Goal: Task Accomplishment & Management: Complete application form

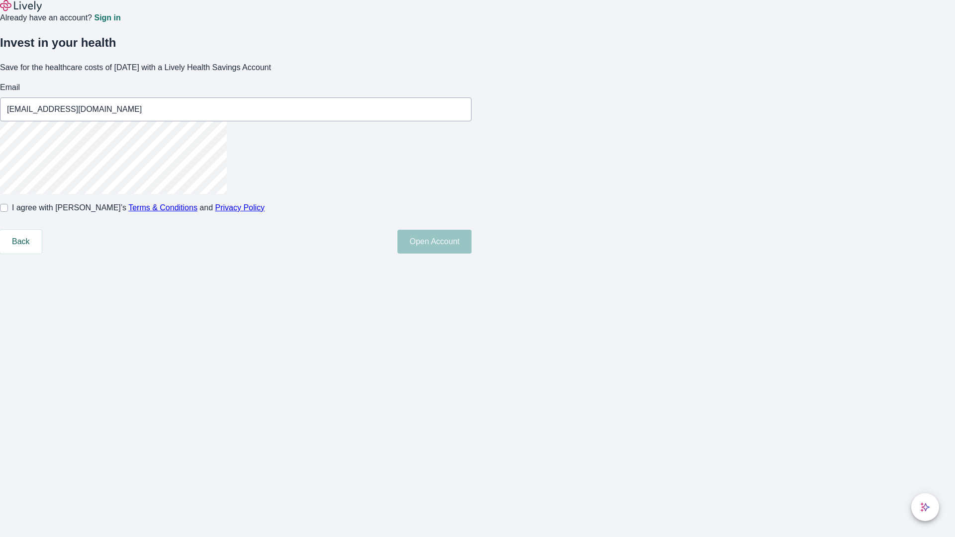
click at [8, 212] on input "I agree with Lively’s Terms & Conditions and Privacy Policy" at bounding box center [4, 208] width 8 height 8
checkbox input "true"
click at [472, 254] on button "Open Account" at bounding box center [434, 242] width 74 height 24
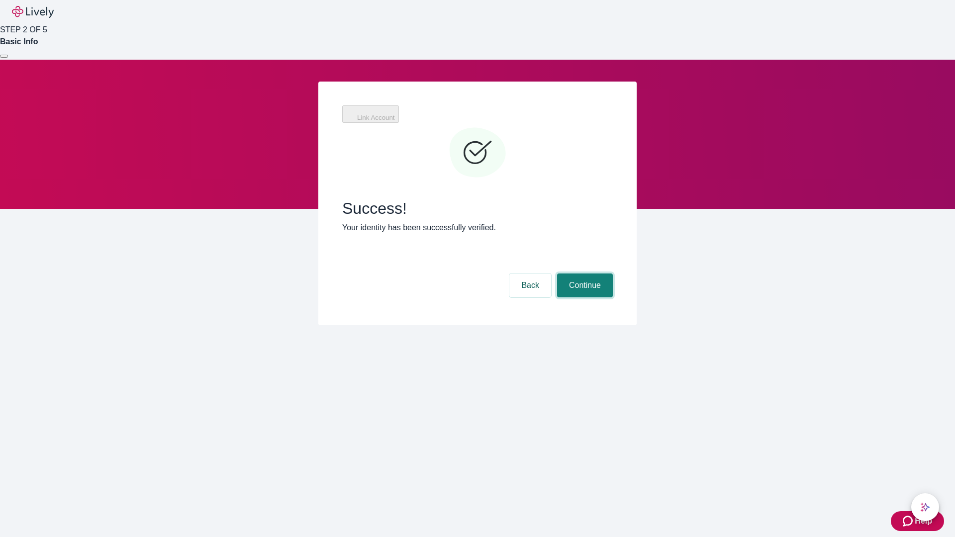
click at [583, 274] on button "Continue" at bounding box center [585, 286] width 56 height 24
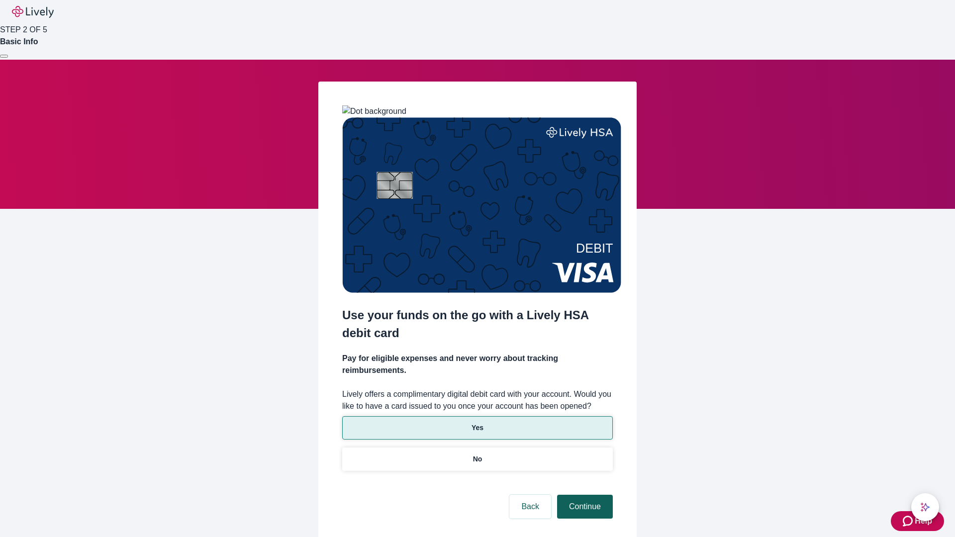
click at [477, 423] on p "Yes" at bounding box center [478, 428] width 12 height 10
click at [583, 495] on button "Continue" at bounding box center [585, 507] width 56 height 24
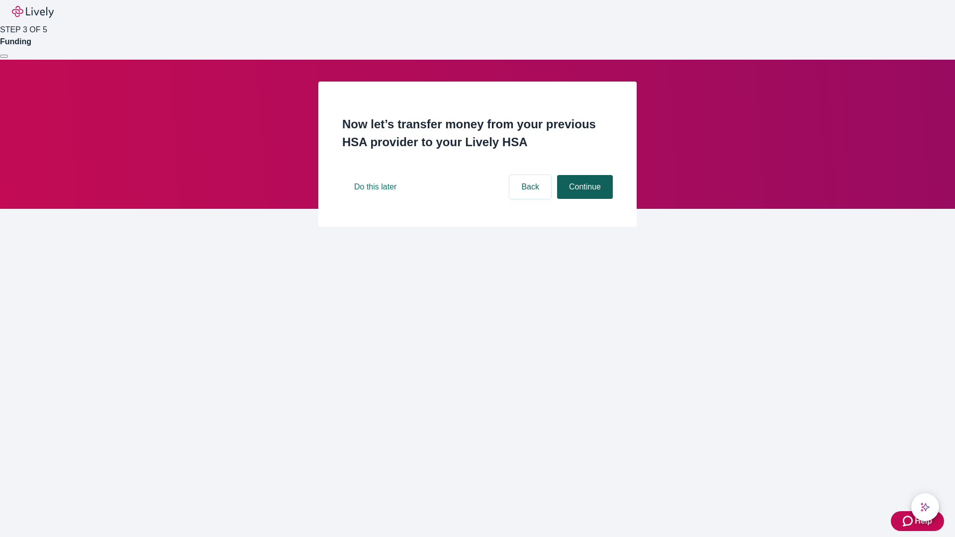
click at [583, 199] on button "Continue" at bounding box center [585, 187] width 56 height 24
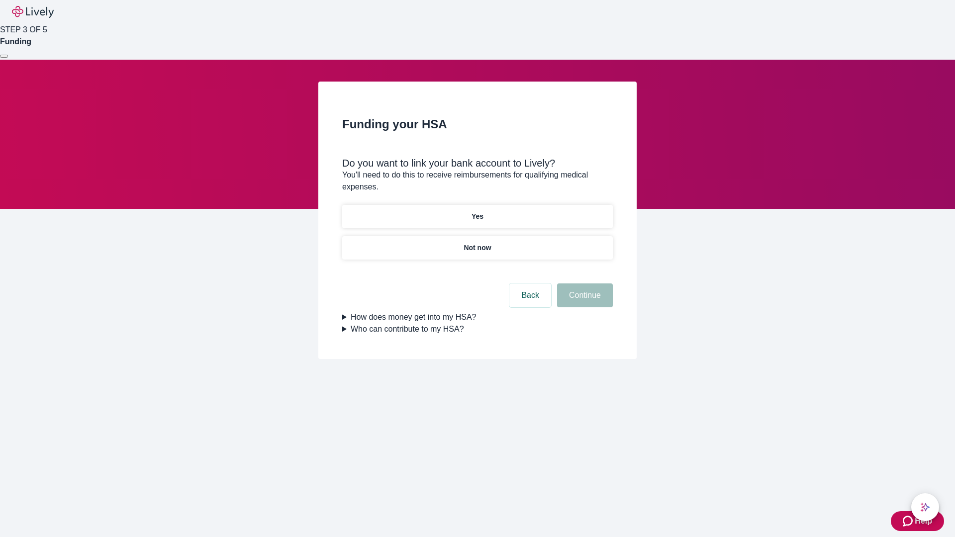
click at [477, 211] on p "Yes" at bounding box center [478, 216] width 12 height 10
click at [583, 284] on button "Continue" at bounding box center [585, 296] width 56 height 24
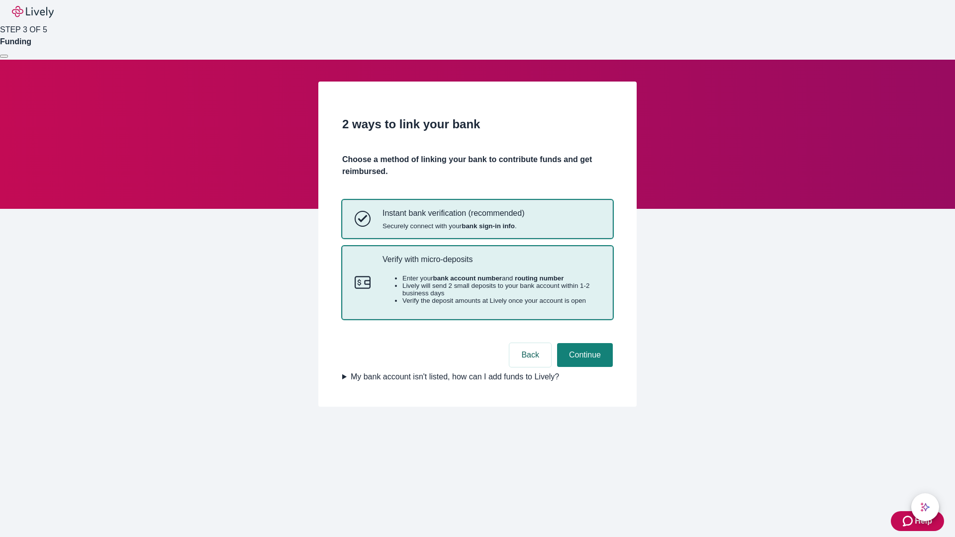
click at [491, 264] on p "Verify with micro-deposits" at bounding box center [492, 259] width 218 height 9
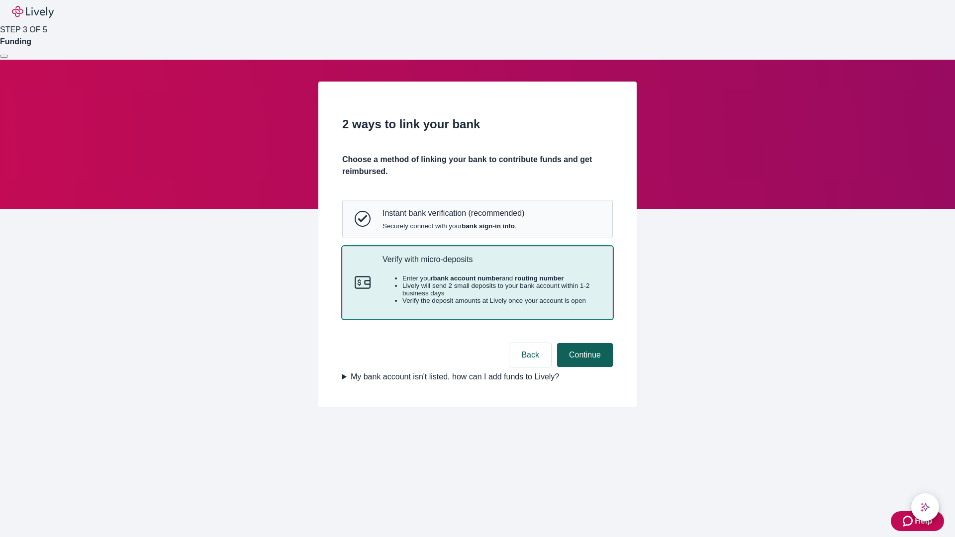
click at [583, 367] on button "Continue" at bounding box center [585, 355] width 56 height 24
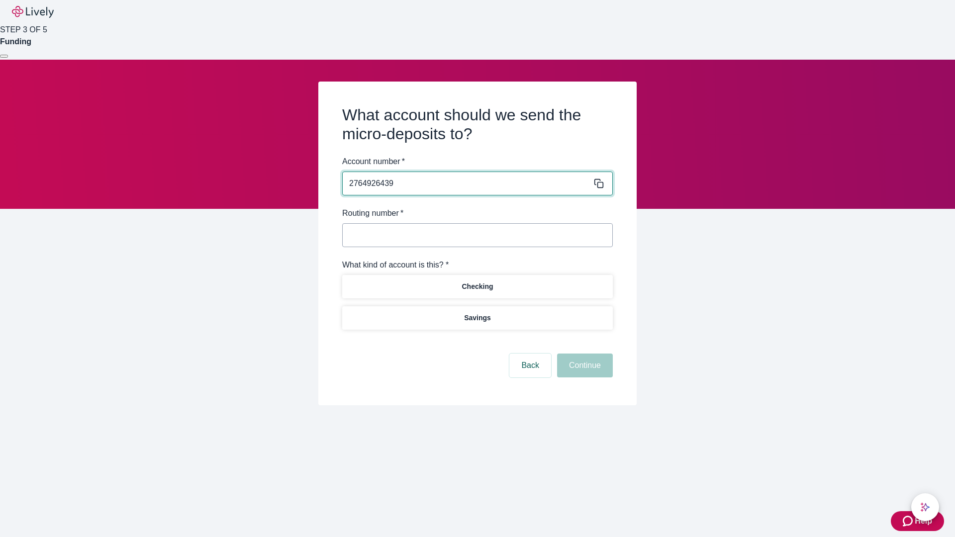
type input "2764926439"
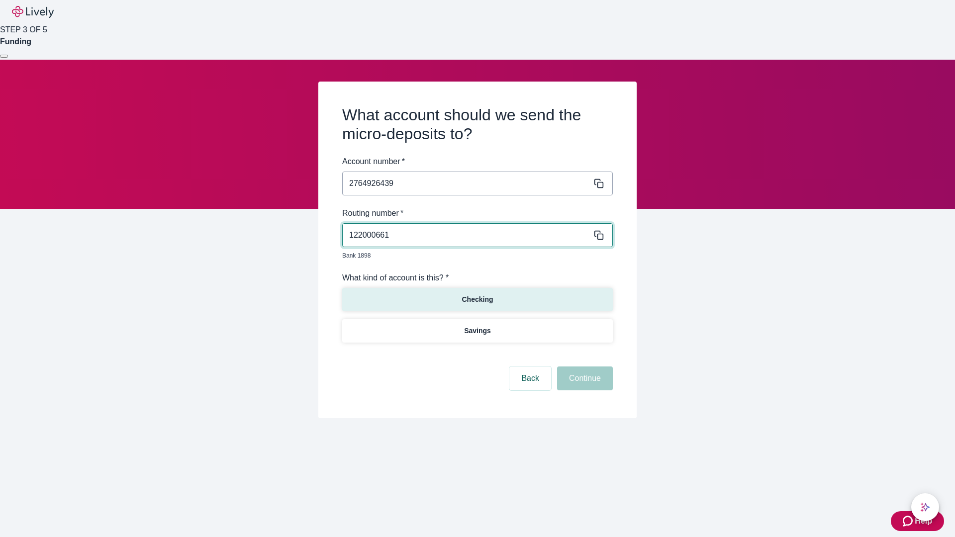
type input "122000661"
click at [477, 294] on p "Checking" at bounding box center [477, 299] width 31 height 10
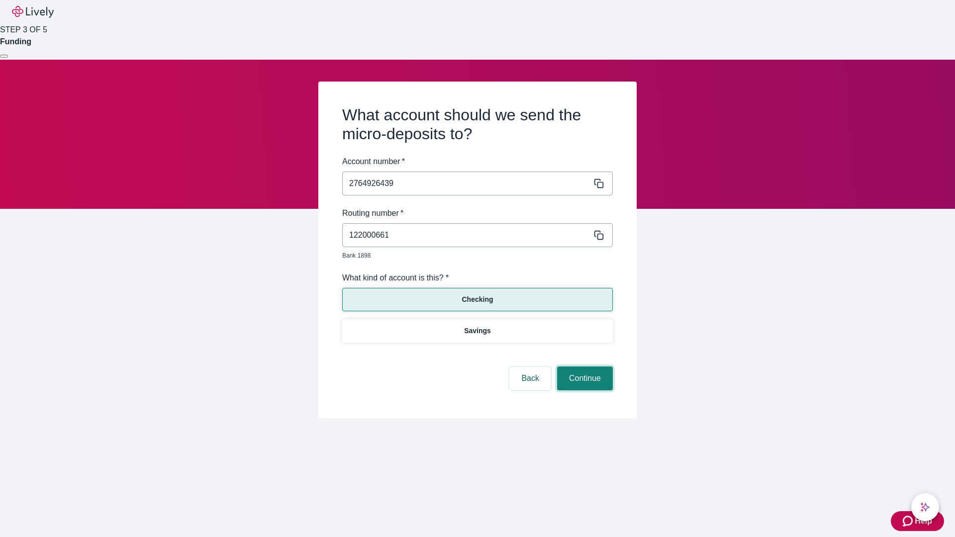
click at [583, 367] on button "Continue" at bounding box center [585, 379] width 56 height 24
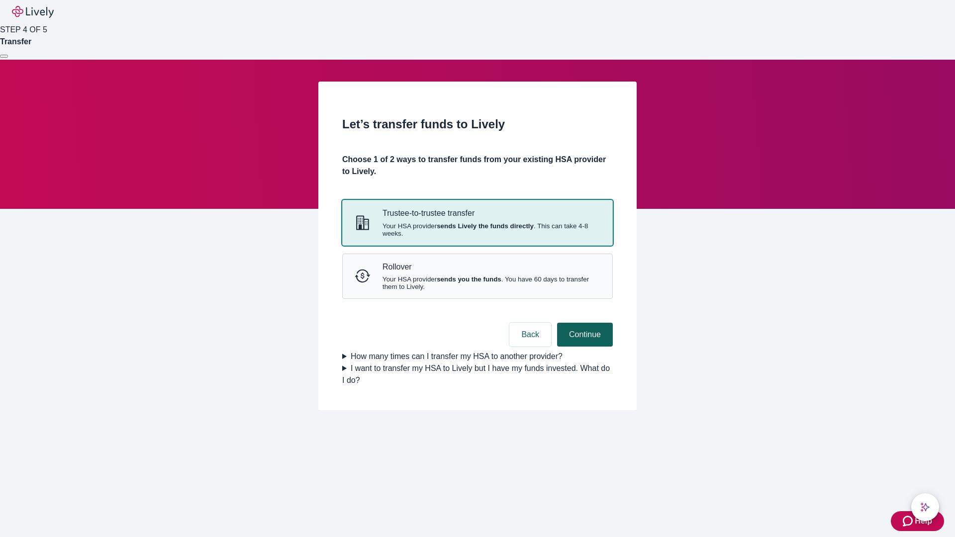
click at [477, 283] on strong "sends you the funds" at bounding box center [469, 279] width 65 height 7
click at [583, 347] on button "Continue" at bounding box center [585, 335] width 56 height 24
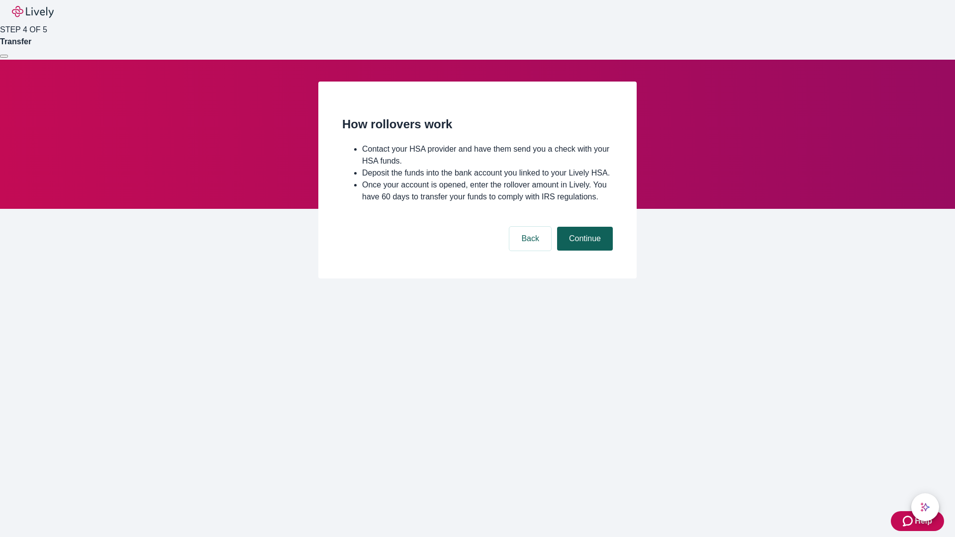
click at [583, 251] on button "Continue" at bounding box center [585, 239] width 56 height 24
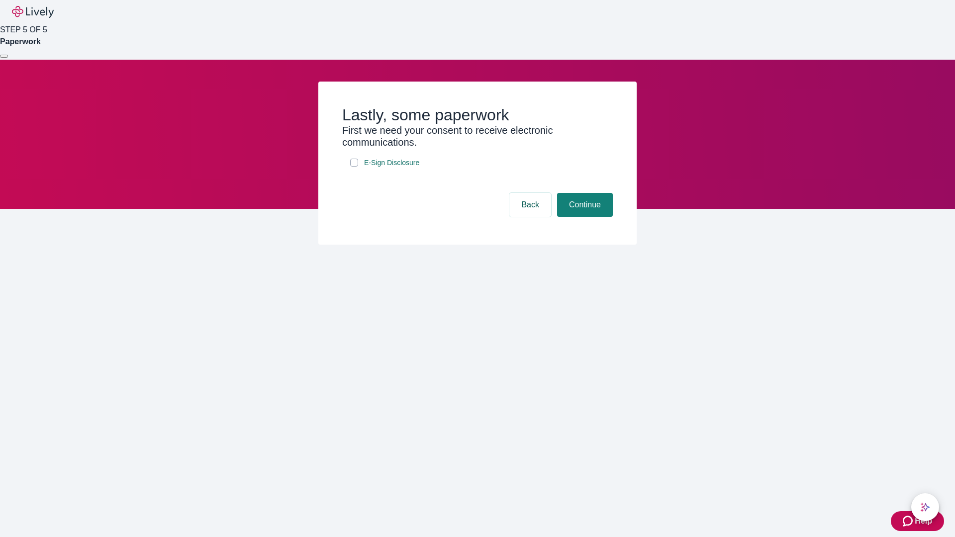
click at [354, 167] on input "E-Sign Disclosure" at bounding box center [354, 163] width 8 height 8
checkbox input "true"
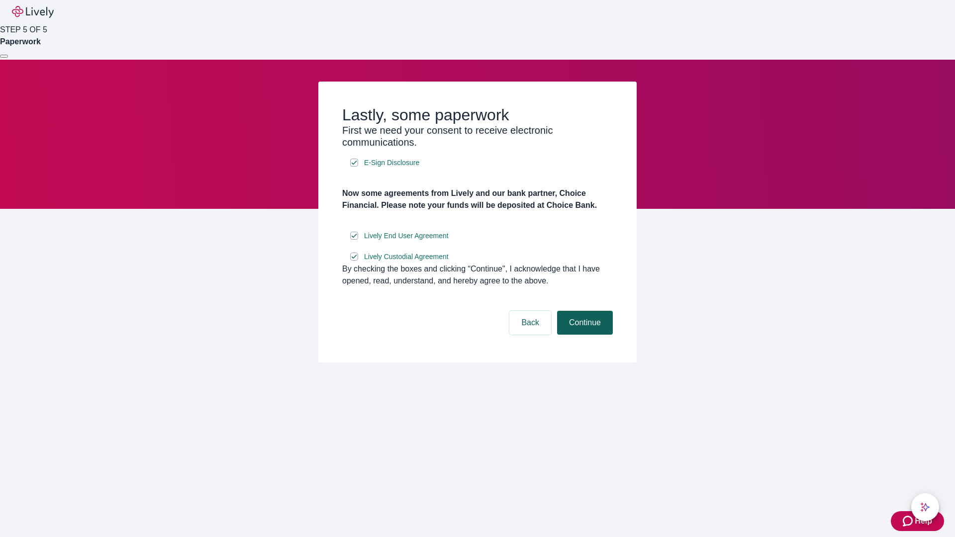
click at [583, 335] on button "Continue" at bounding box center [585, 323] width 56 height 24
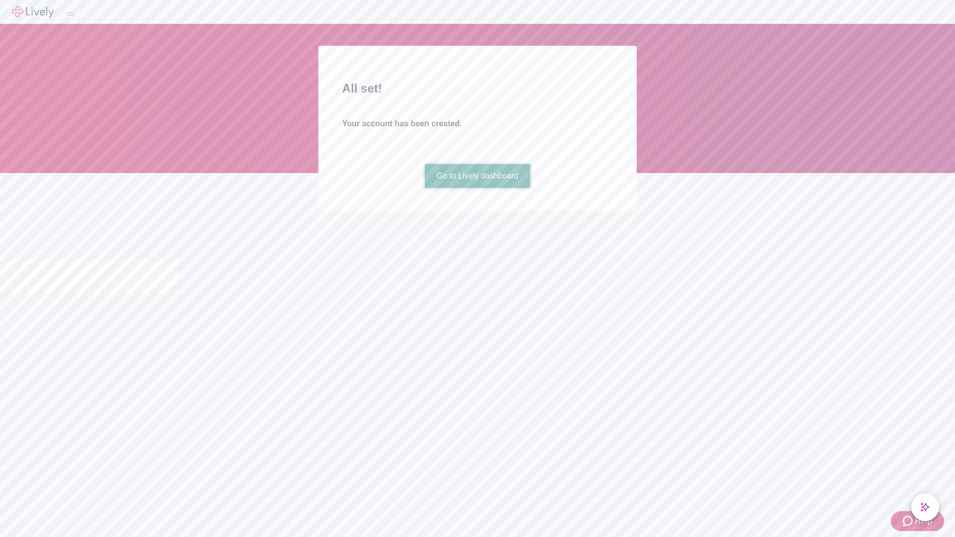
click at [477, 188] on link "Go to Lively dashboard" at bounding box center [478, 176] width 106 height 24
